Goal: Task Accomplishment & Management: Complete application form

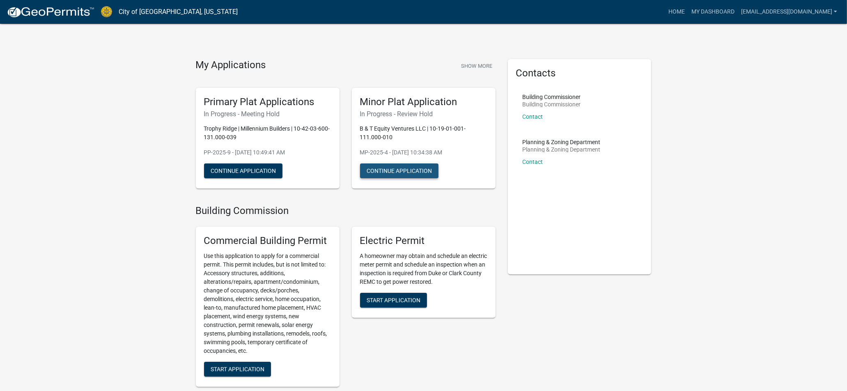
click at [412, 171] on button "Continue Application" at bounding box center [399, 170] width 78 height 15
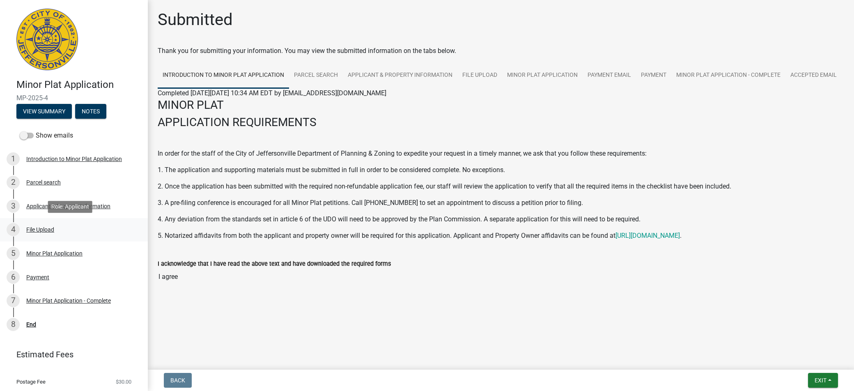
click at [40, 227] on div "File Upload" at bounding box center [40, 230] width 28 height 6
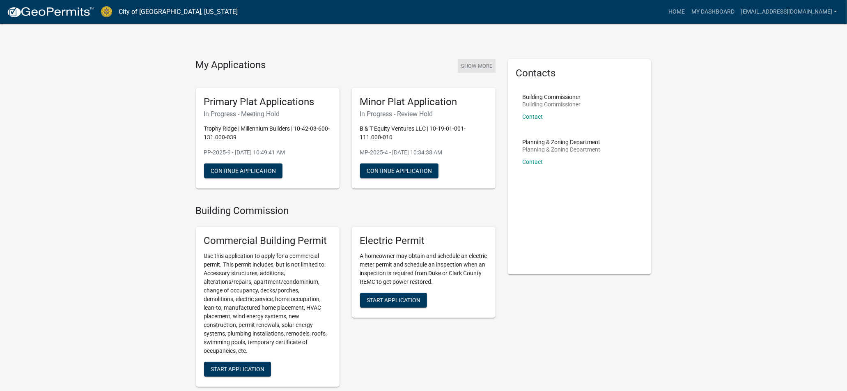
click at [478, 64] on button "Show More" at bounding box center [477, 66] width 38 height 14
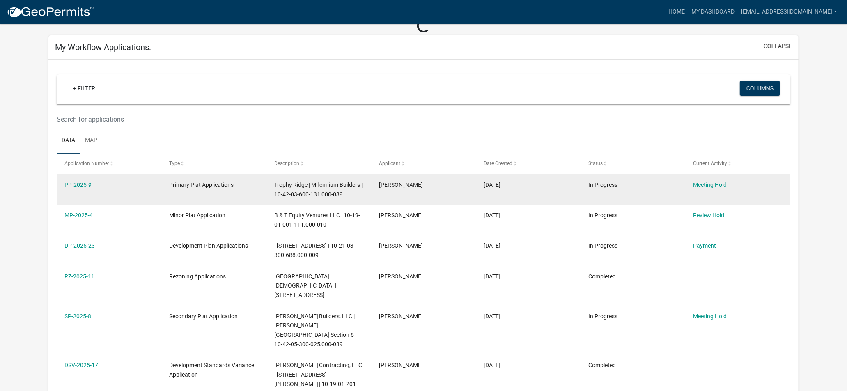
scroll to position [46, 0]
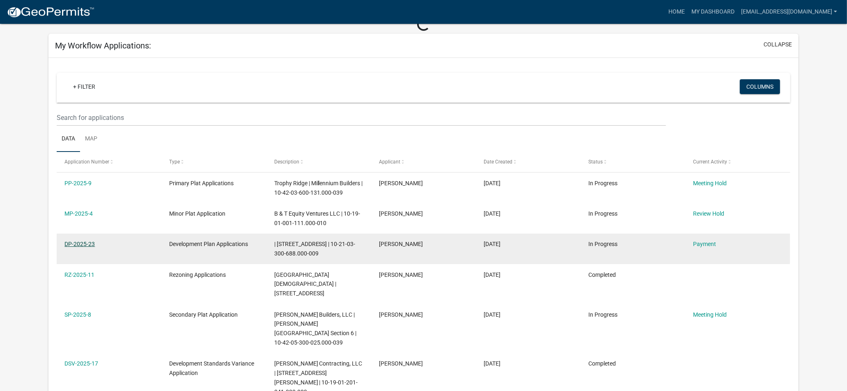
click at [80, 243] on link "DP-2025-23" at bounding box center [79, 244] width 30 height 7
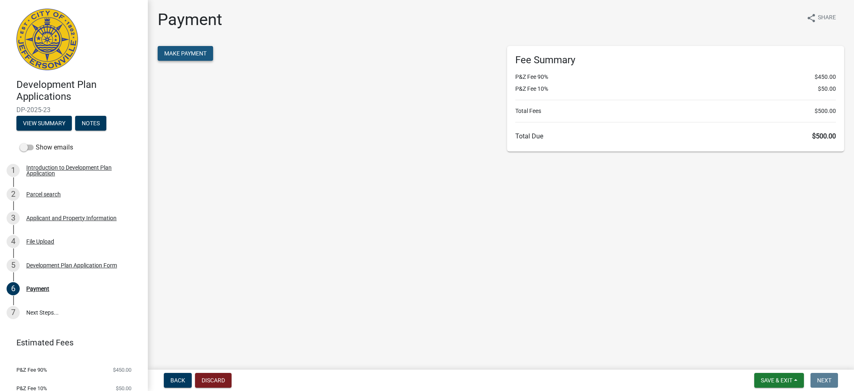
click at [178, 51] on span "Make Payment" at bounding box center [185, 53] width 42 height 7
